Goal: Navigation & Orientation: Go to known website

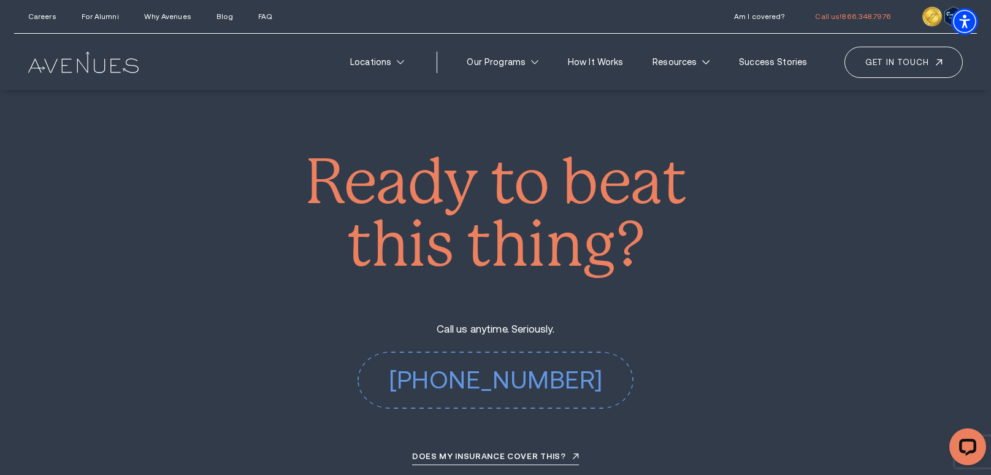
scroll to position [5646, 0]
